Goal: Information Seeking & Learning: Learn about a topic

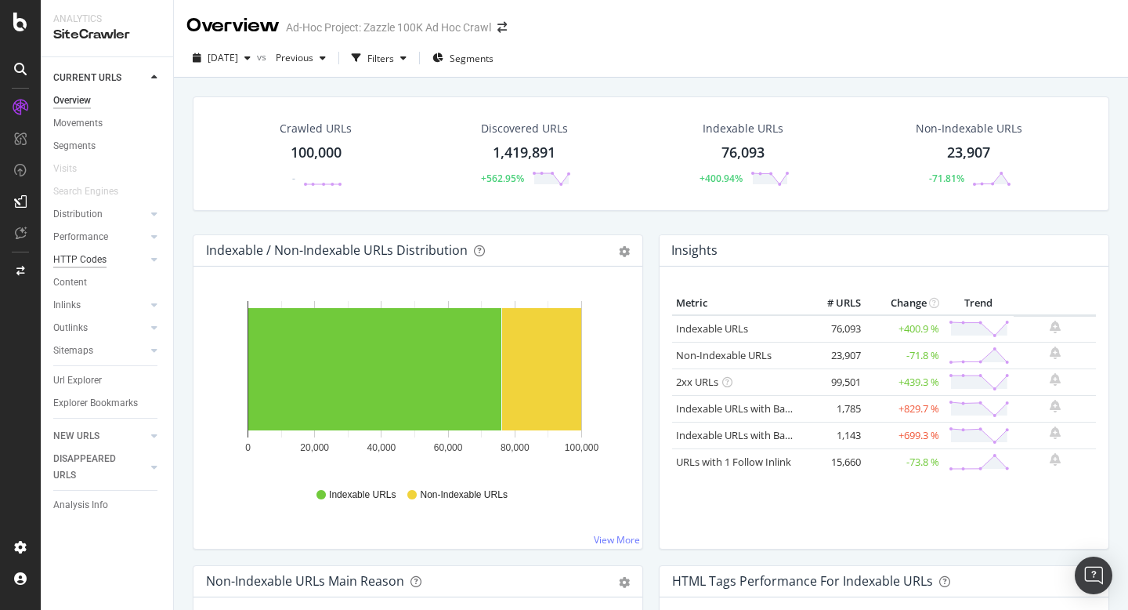
click at [89, 257] on div "HTTP Codes" at bounding box center [79, 259] width 53 height 16
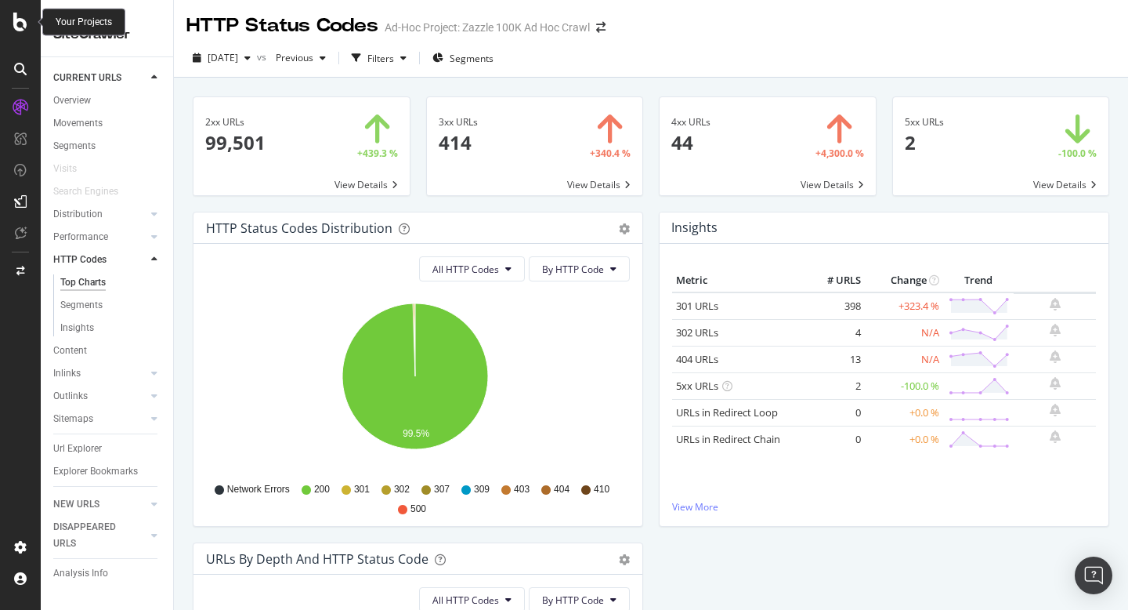
click at [25, 27] on icon at bounding box center [20, 22] width 14 height 19
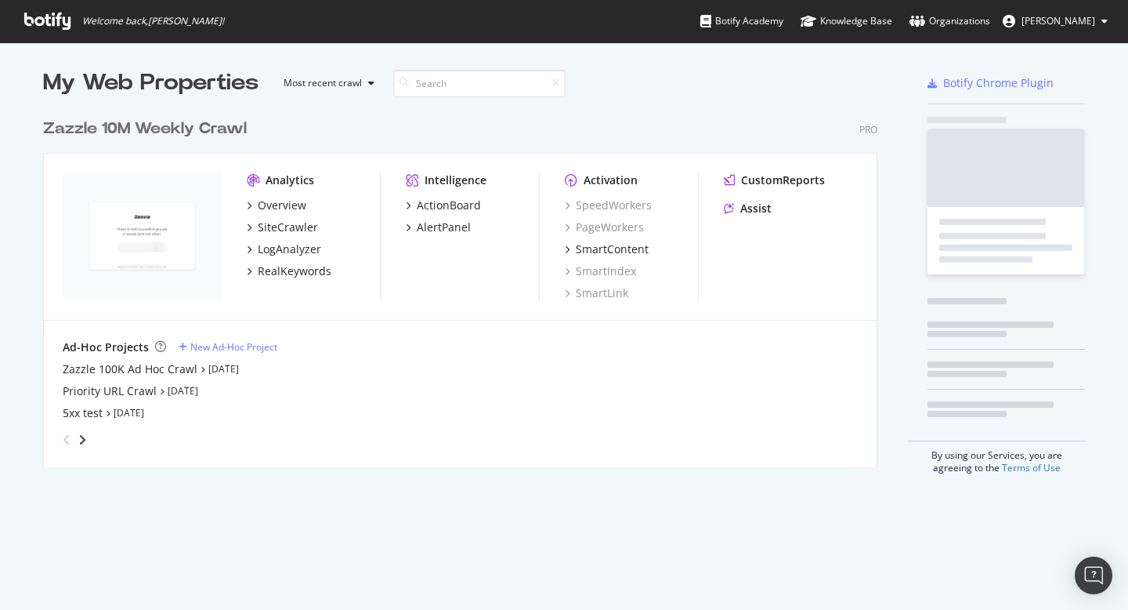
scroll to position [598, 1105]
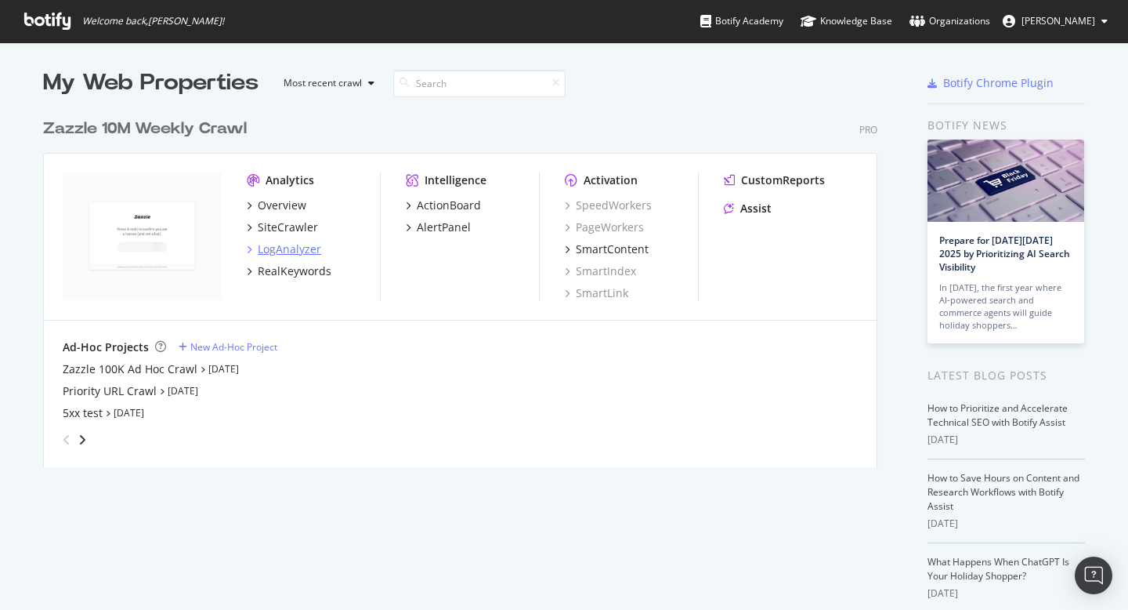
click at [298, 252] on div "LogAnalyzer" at bounding box center [289, 249] width 63 height 16
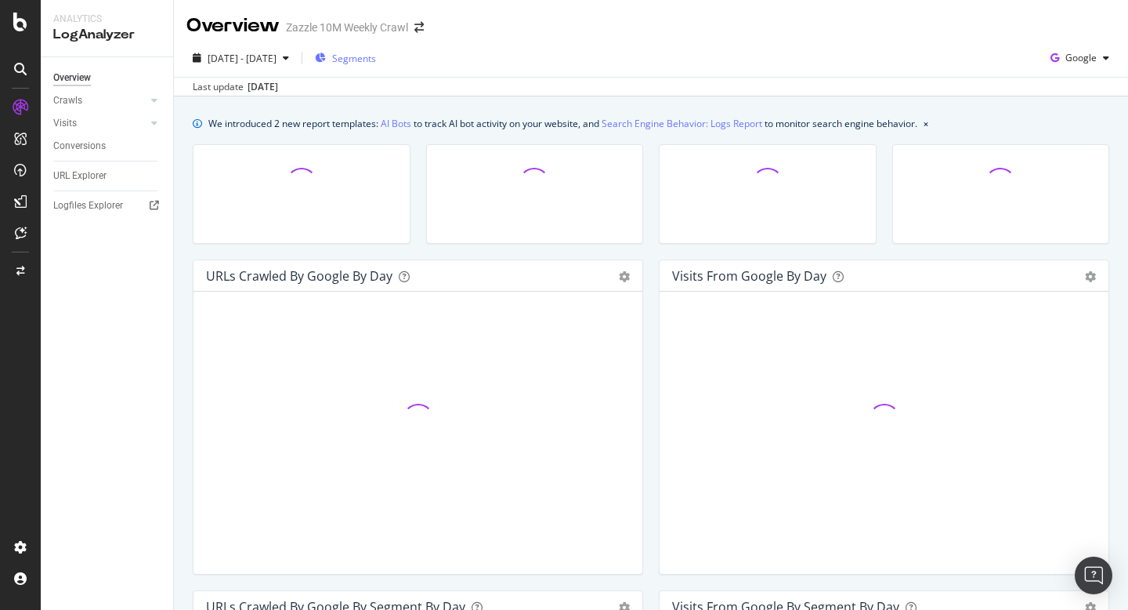
click at [376, 59] on span "Segments" at bounding box center [354, 58] width 44 height 13
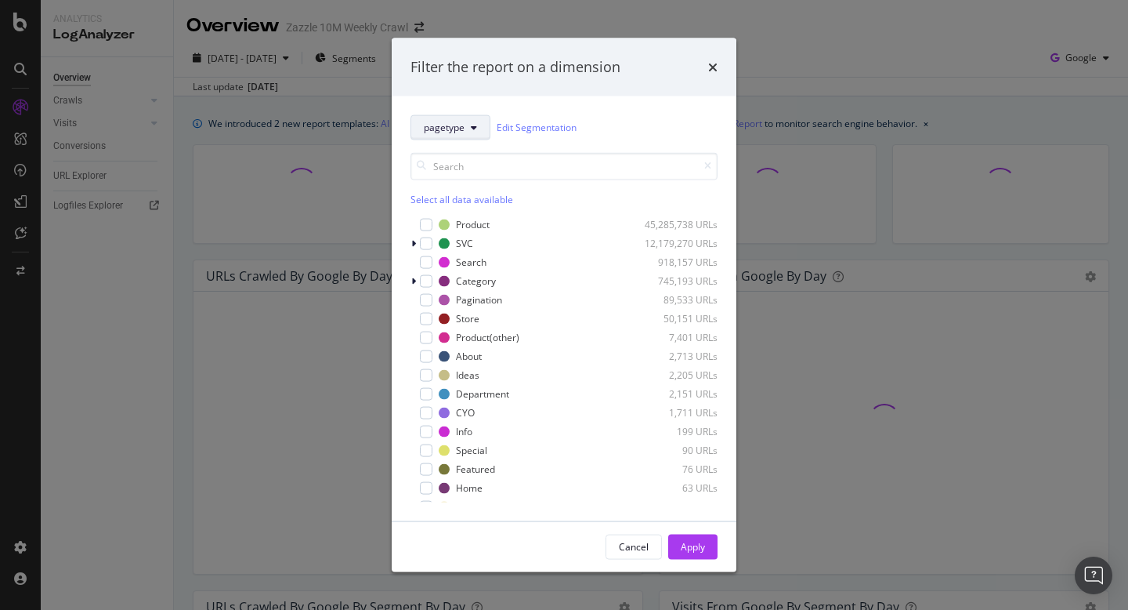
click at [465, 132] on button "pagetype" at bounding box center [451, 126] width 80 height 25
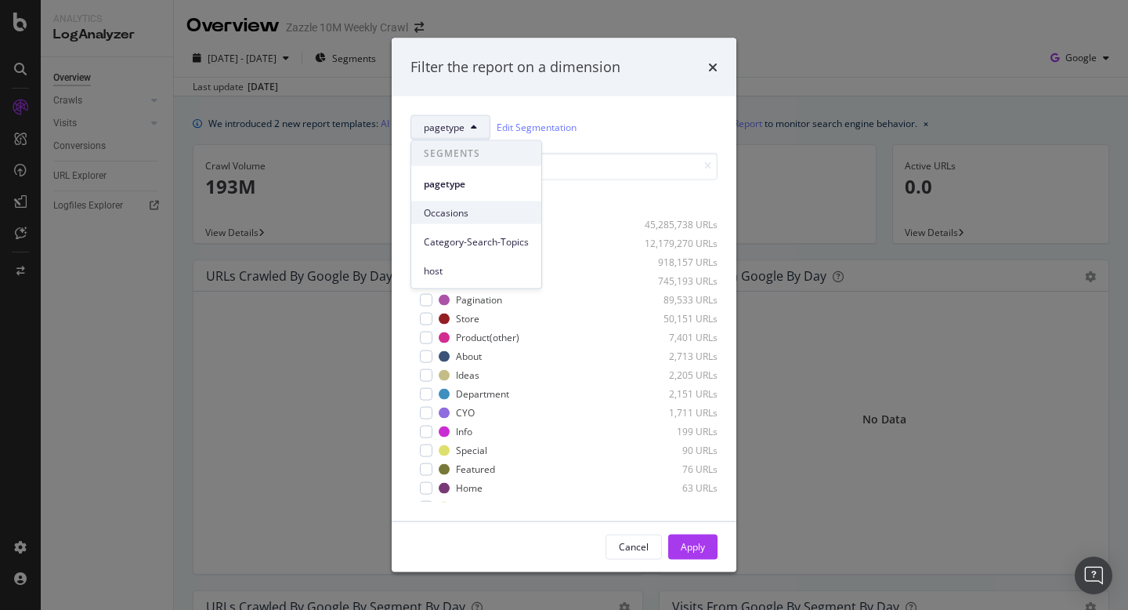
click at [498, 208] on span "Occasions" at bounding box center [476, 212] width 105 height 14
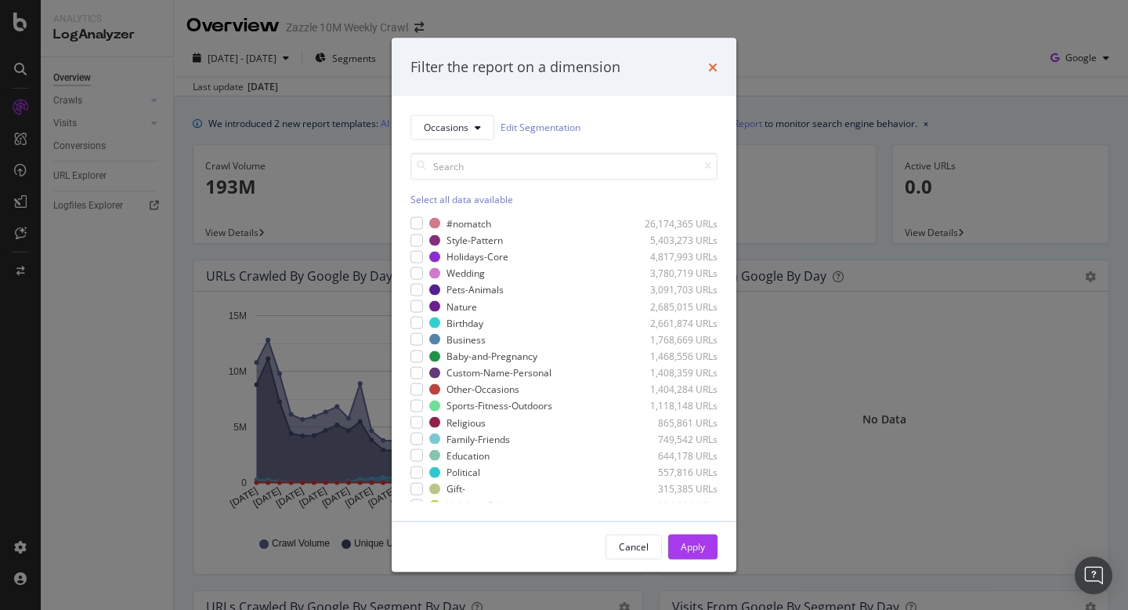
click at [711, 61] on icon "times" at bounding box center [712, 66] width 9 height 13
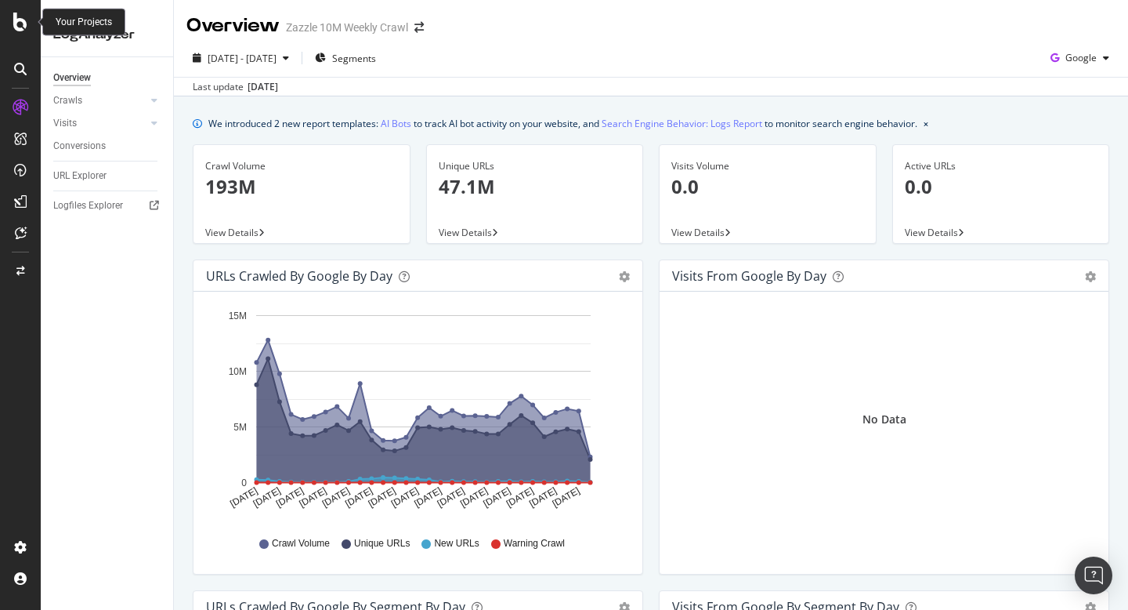
click at [15, 22] on icon at bounding box center [20, 22] width 14 height 19
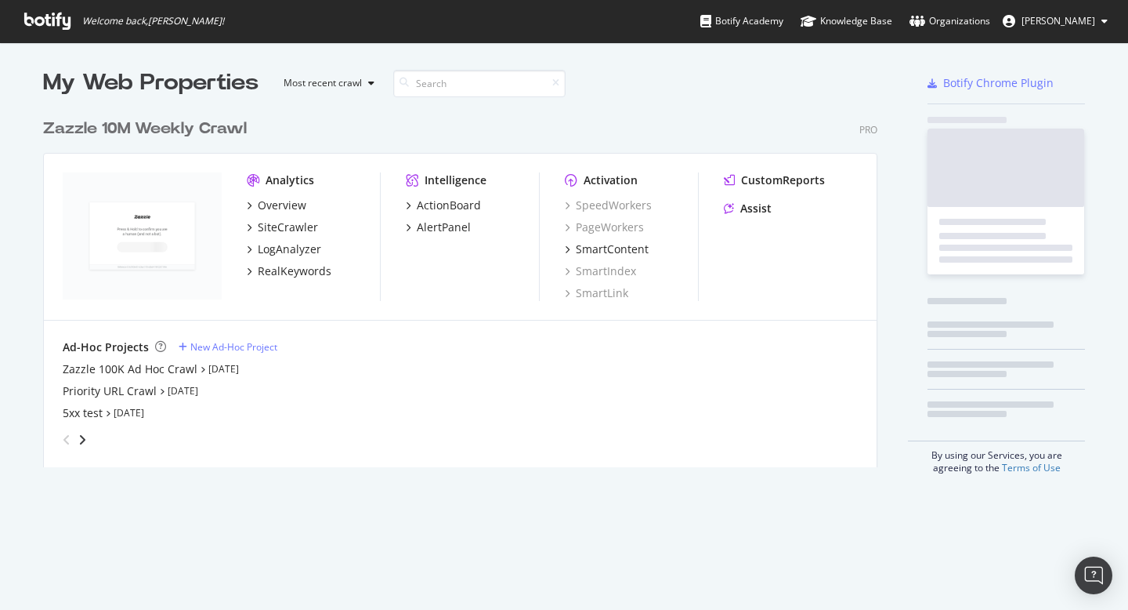
scroll to position [598, 1105]
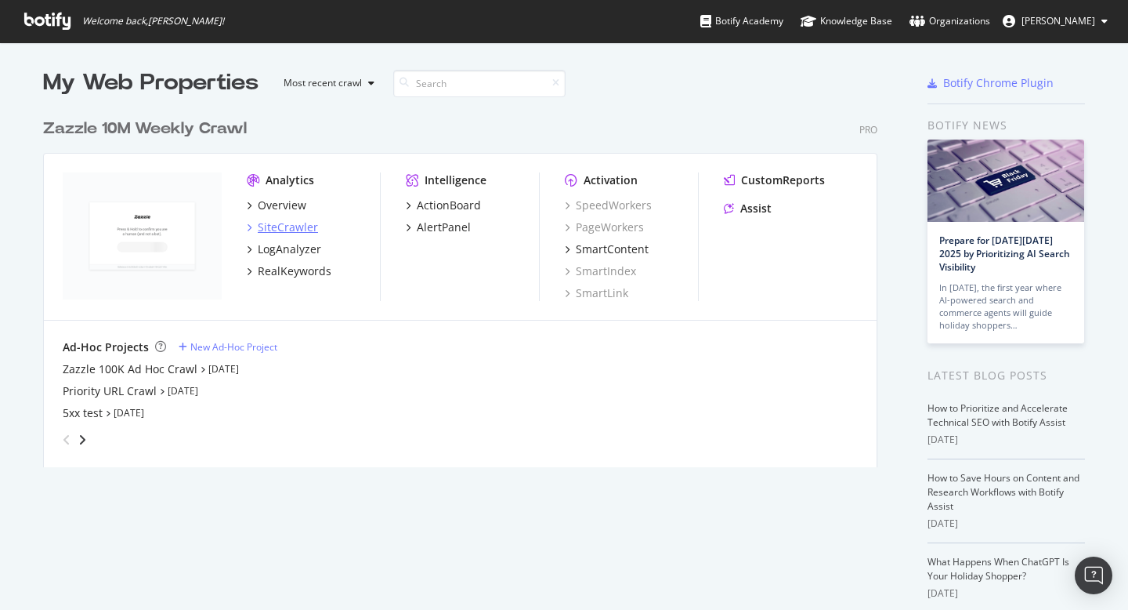
click at [293, 223] on div "SiteCrawler" at bounding box center [288, 227] width 60 height 16
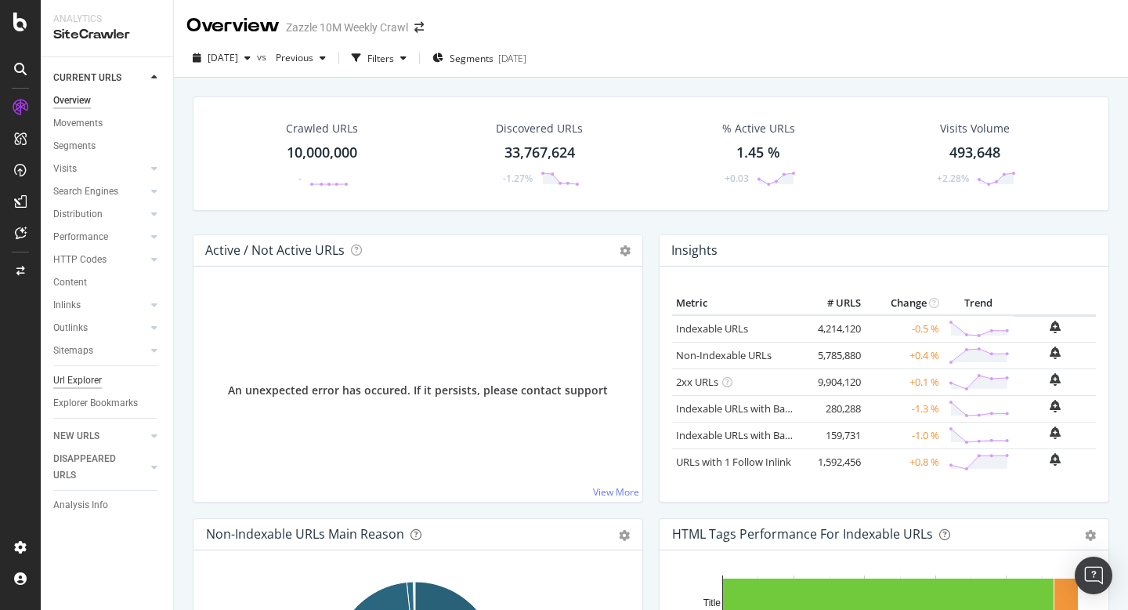
click at [86, 379] on div "Url Explorer" at bounding box center [77, 380] width 49 height 16
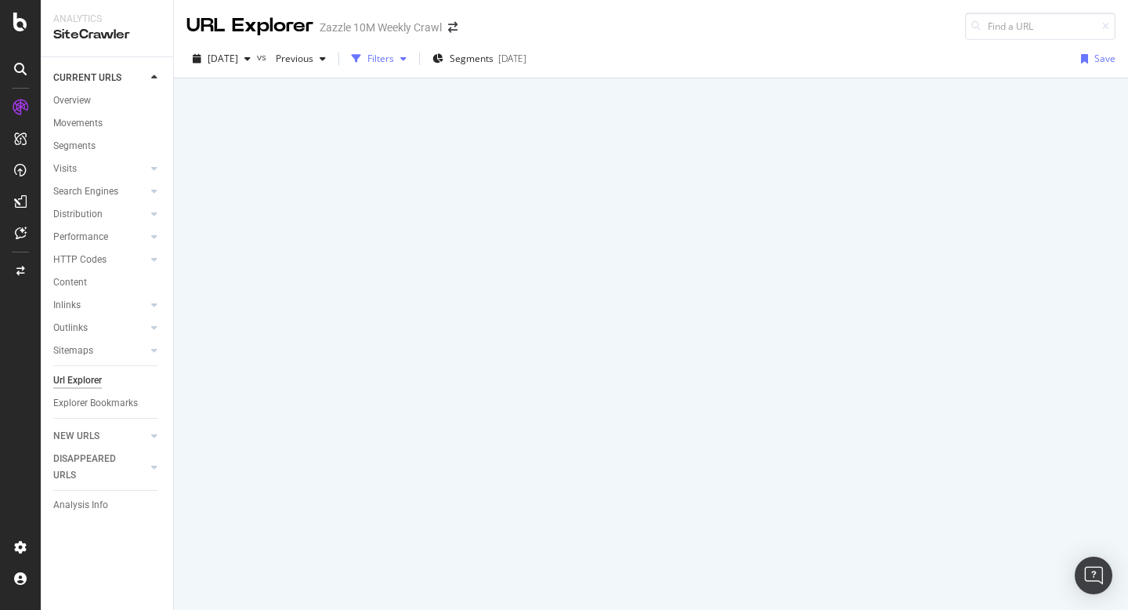
click at [394, 61] on div "Filters" at bounding box center [380, 58] width 27 height 13
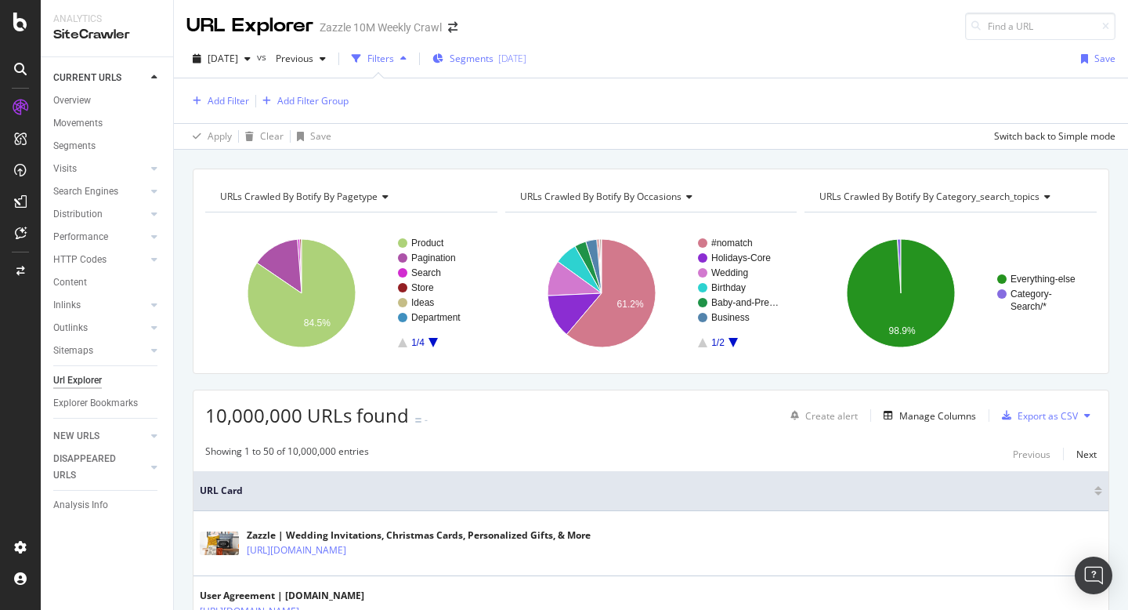
click at [492, 57] on span "Segments" at bounding box center [472, 58] width 44 height 13
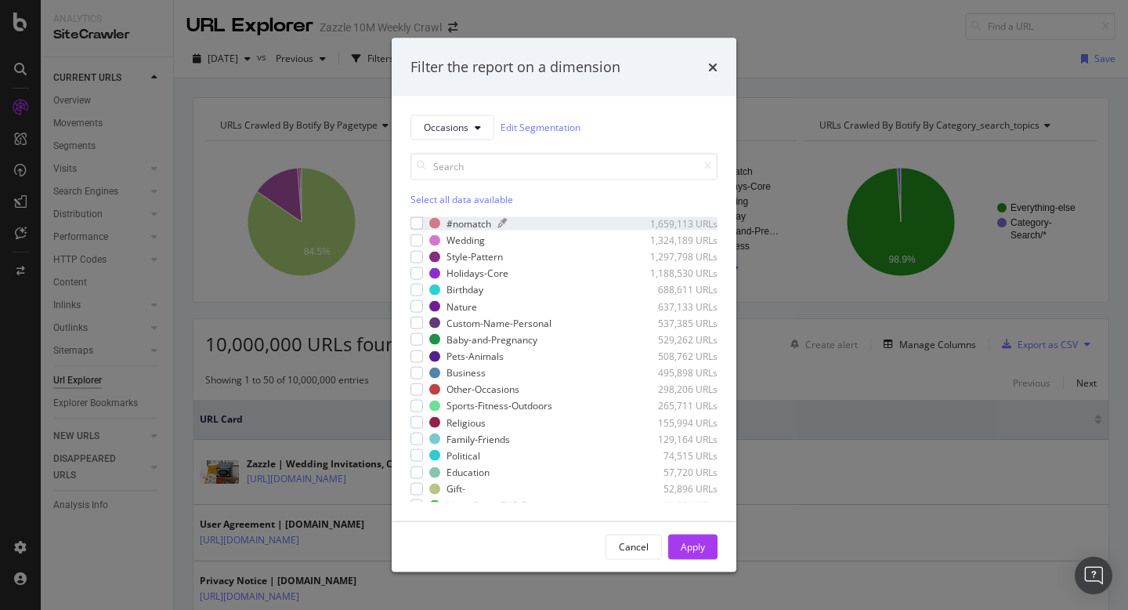
click at [490, 219] on div "#nomatch" at bounding box center [469, 222] width 45 height 13
click at [708, 65] on icon "times" at bounding box center [712, 66] width 9 height 13
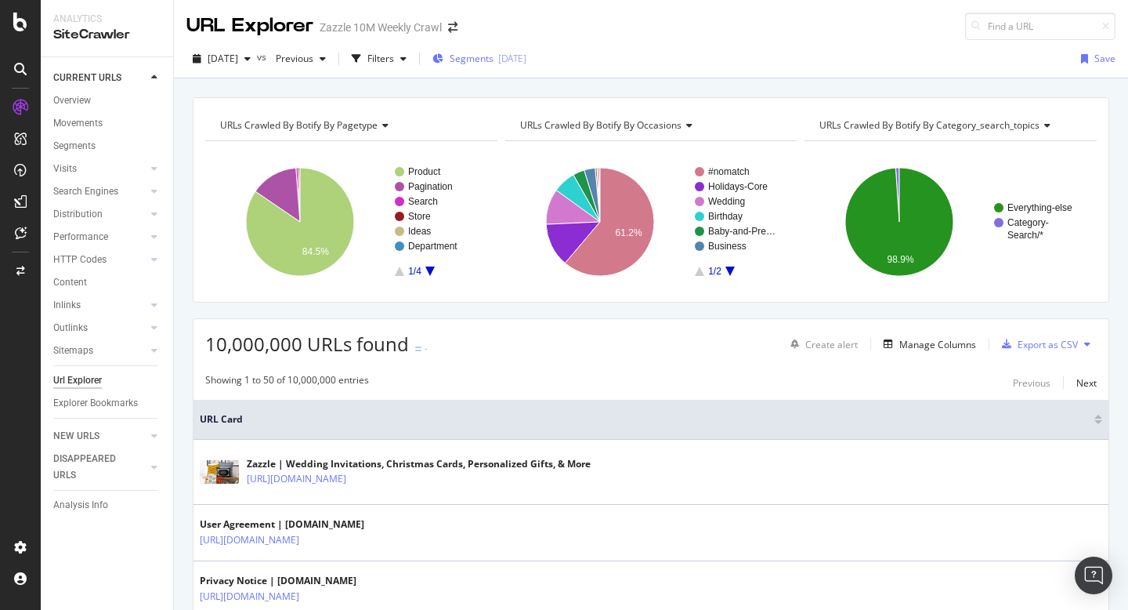
click at [494, 62] on span "Segments" at bounding box center [472, 58] width 44 height 13
